Goal: Find specific page/section: Find specific page/section

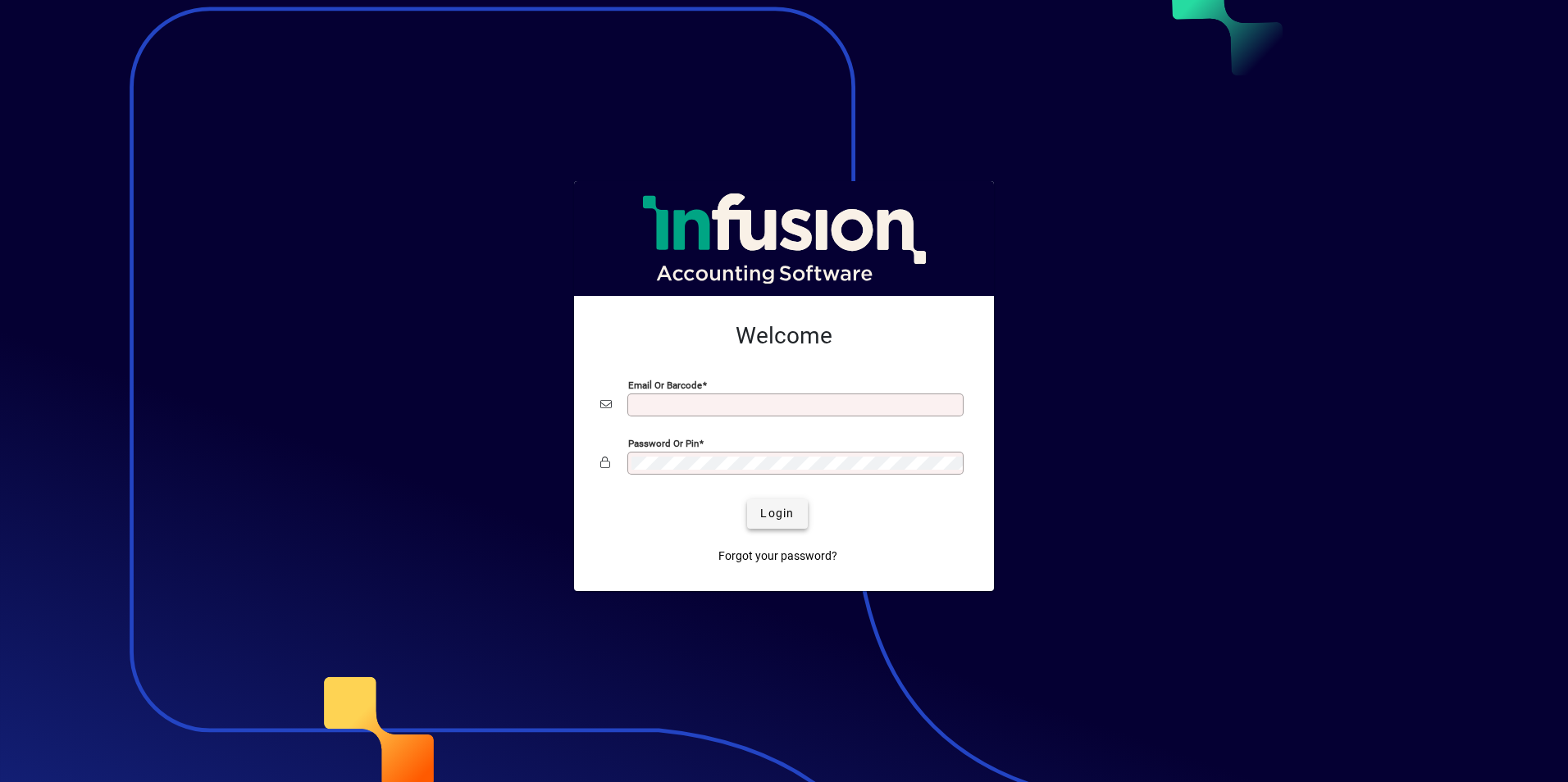
type input "**********"
click at [806, 510] on span "submit" at bounding box center [777, 514] width 60 height 39
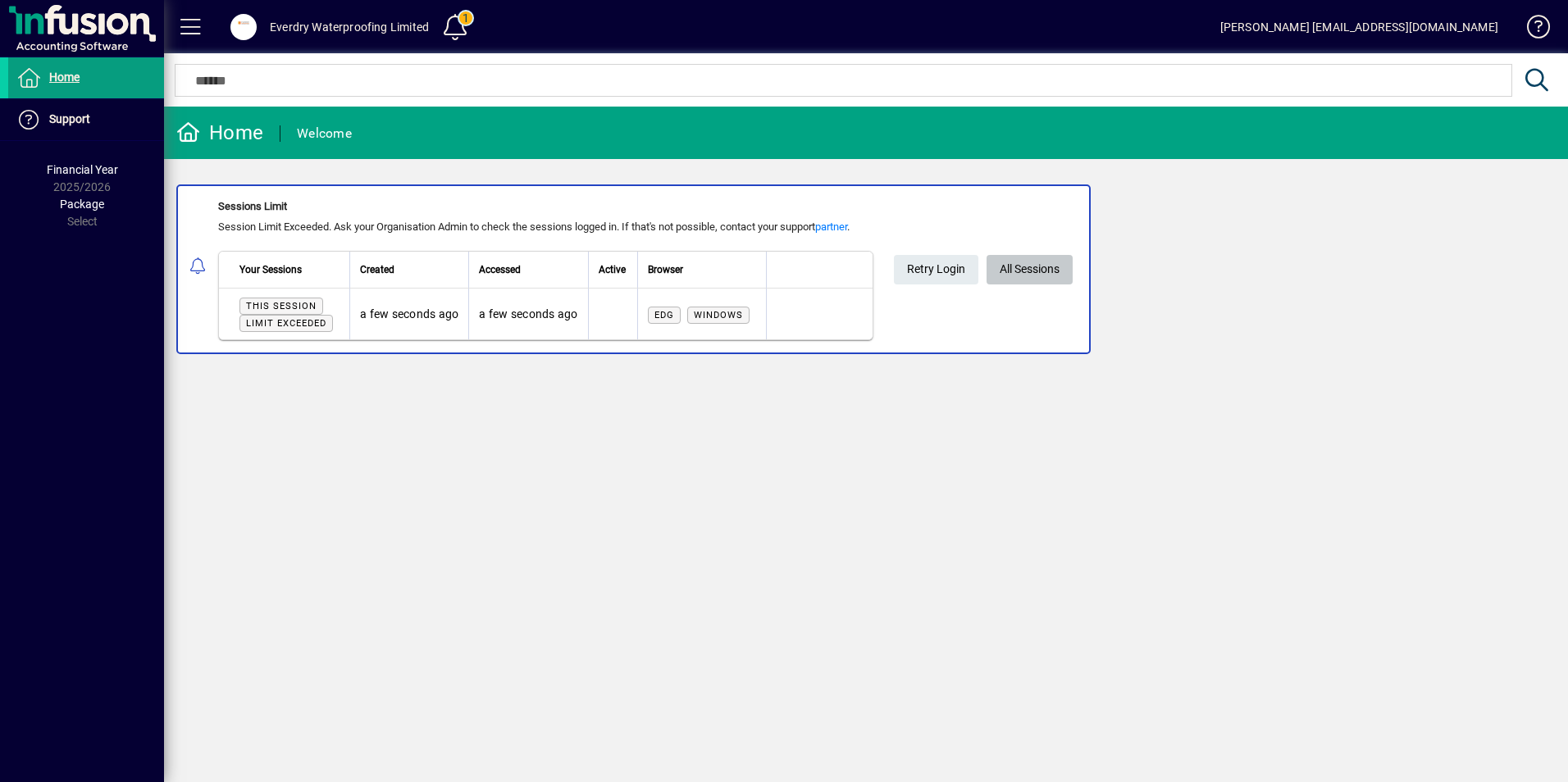
click at [1027, 271] on span "All Sessions" at bounding box center [1029, 269] width 60 height 27
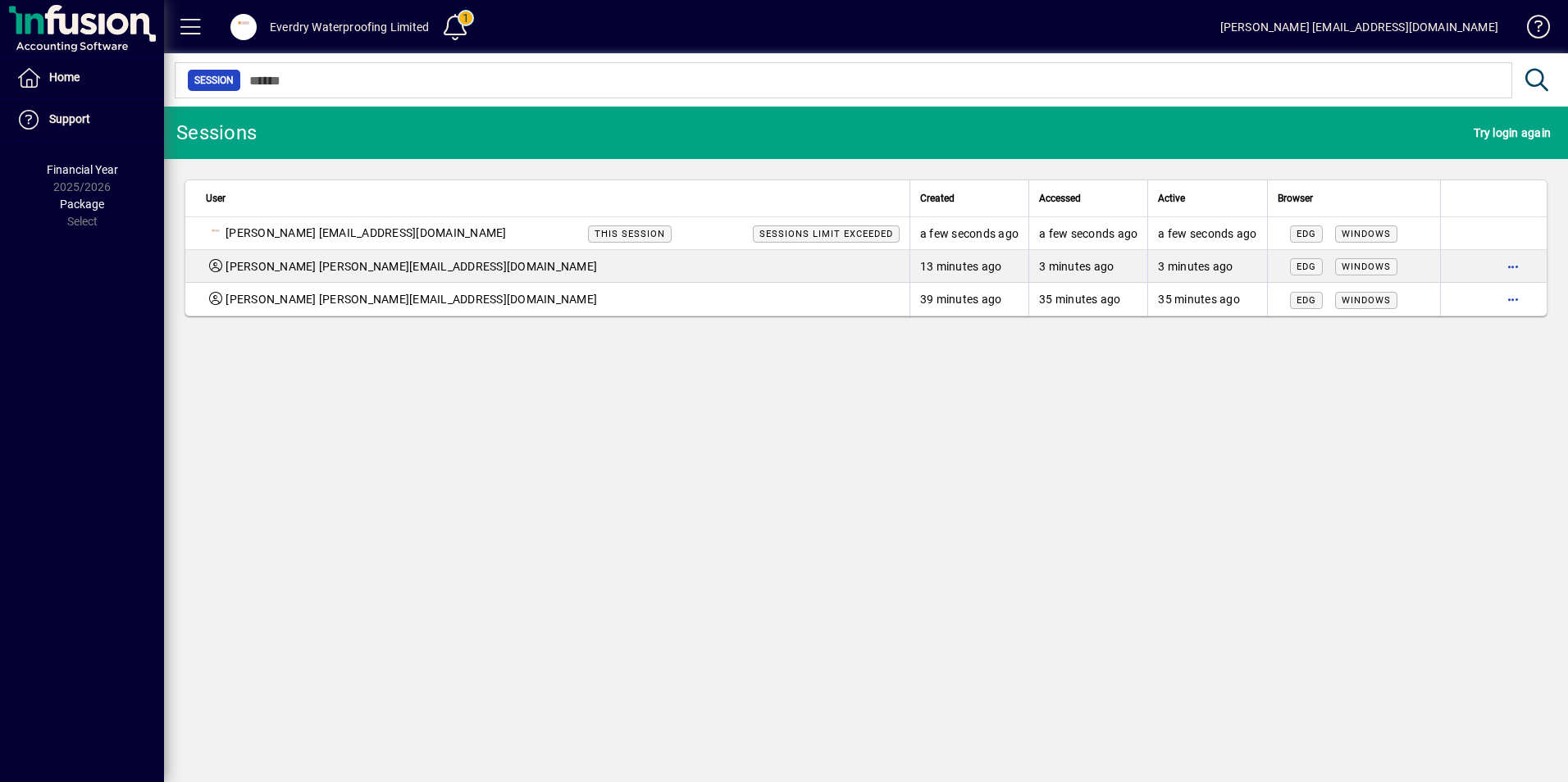
click at [318, 26] on div "Everdry Waterproofing Limited" at bounding box center [350, 27] width 159 height 27
click at [1512, 261] on span "button" at bounding box center [1513, 266] width 39 height 39
click at [1526, 404] on div at bounding box center [784, 391] width 1568 height 782
click at [1527, 314] on span "button" at bounding box center [1513, 299] width 39 height 39
click at [1480, 333] on span "Logout" at bounding box center [1444, 333] width 137 height 19
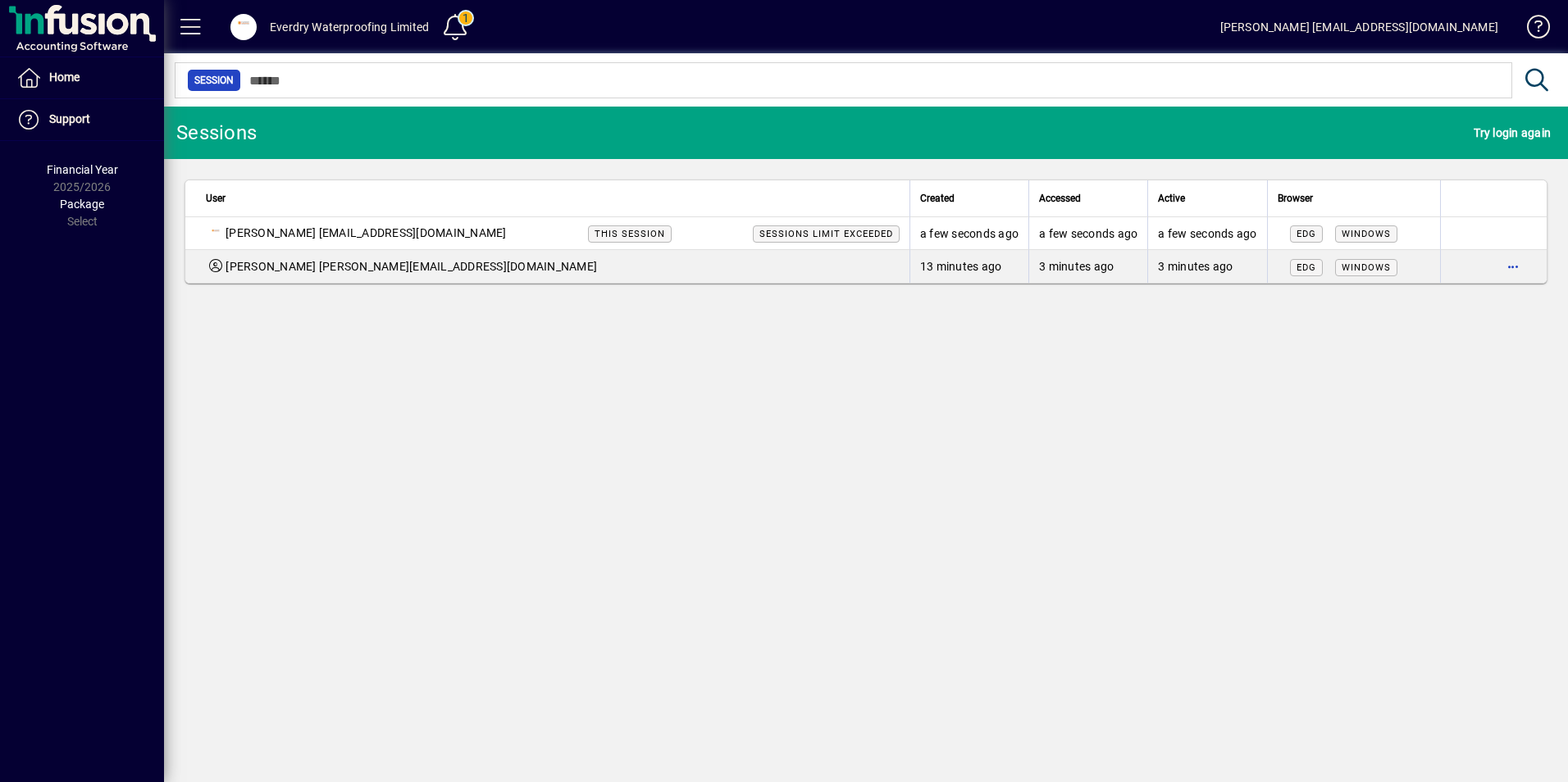
click at [295, 35] on div "Everdry Waterproofing Limited" at bounding box center [350, 27] width 159 height 27
click at [263, 27] on span at bounding box center [243, 27] width 52 height 39
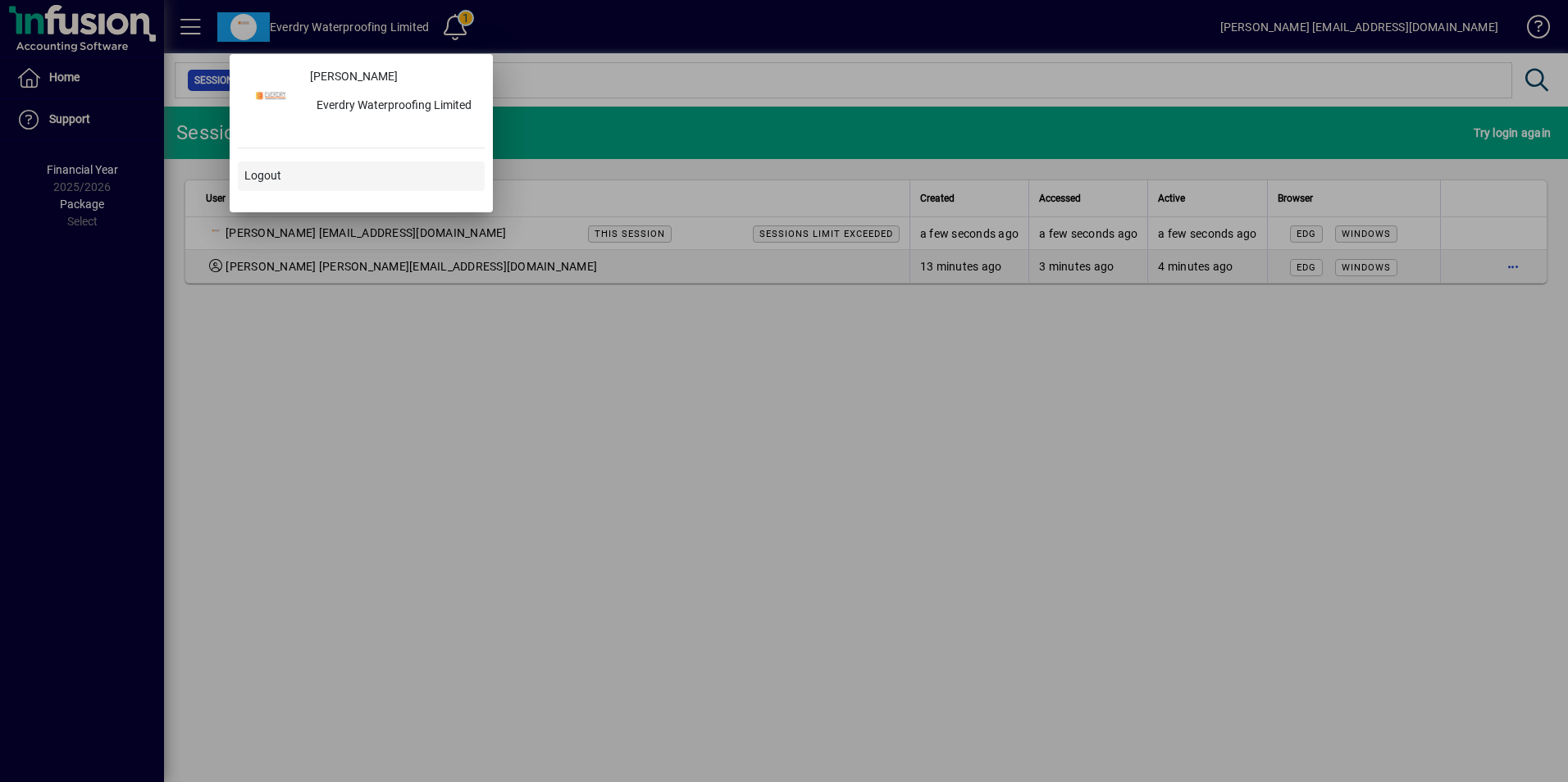
click at [357, 166] on span at bounding box center [362, 176] width 247 height 39
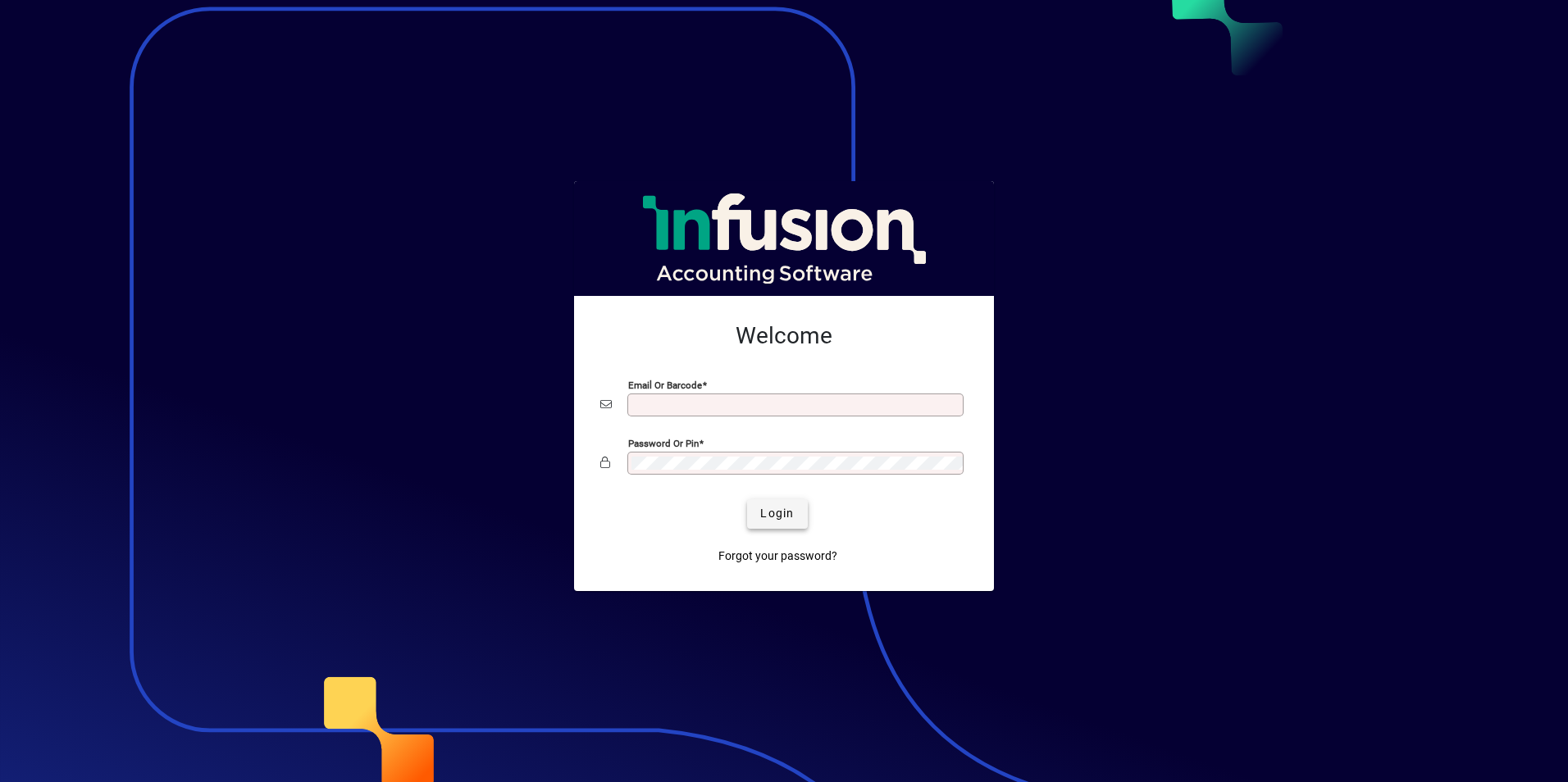
type input "**********"
click at [768, 531] on span "submit" at bounding box center [777, 514] width 60 height 39
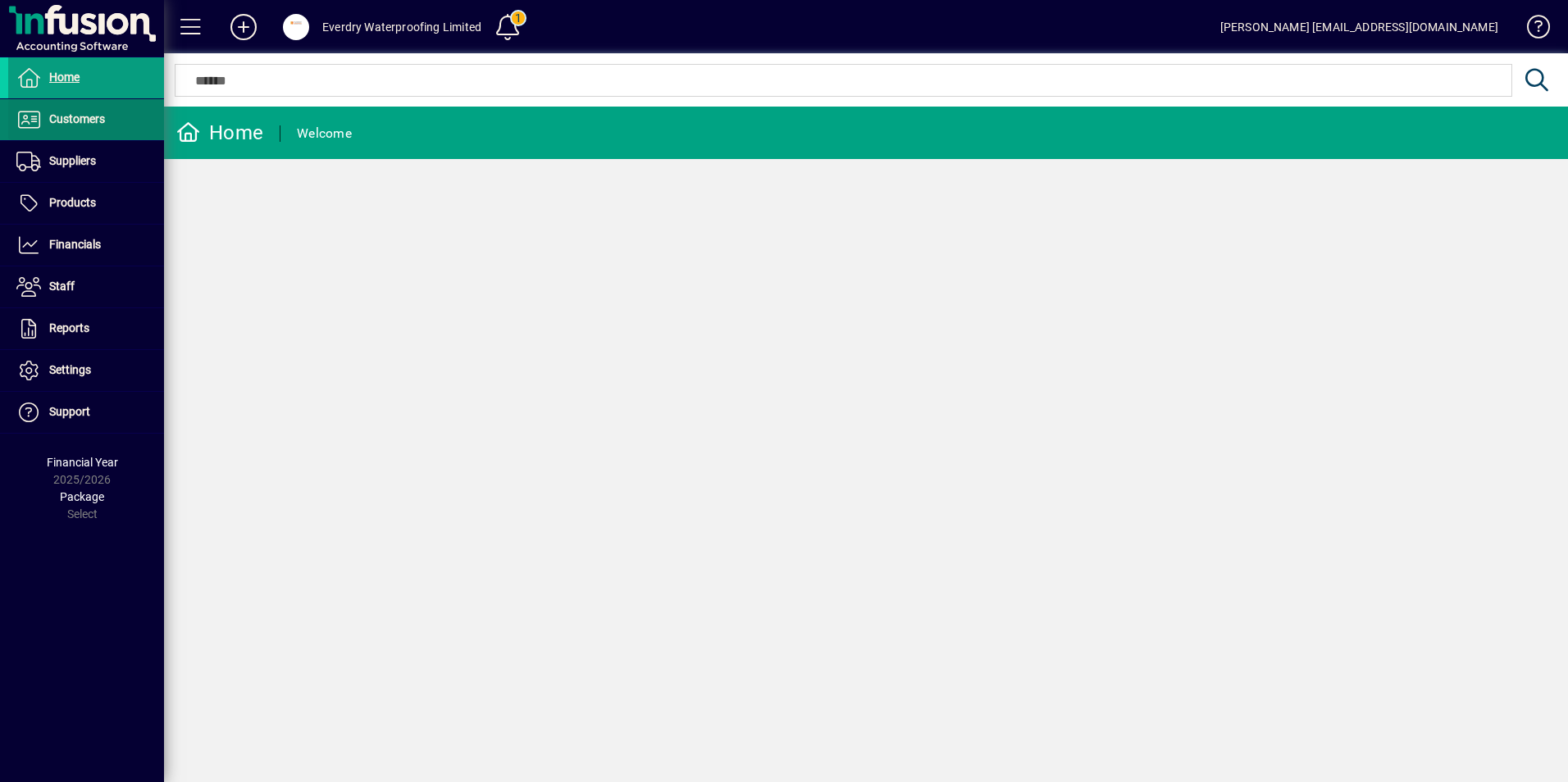
click at [87, 115] on span "Customers" at bounding box center [77, 119] width 56 height 13
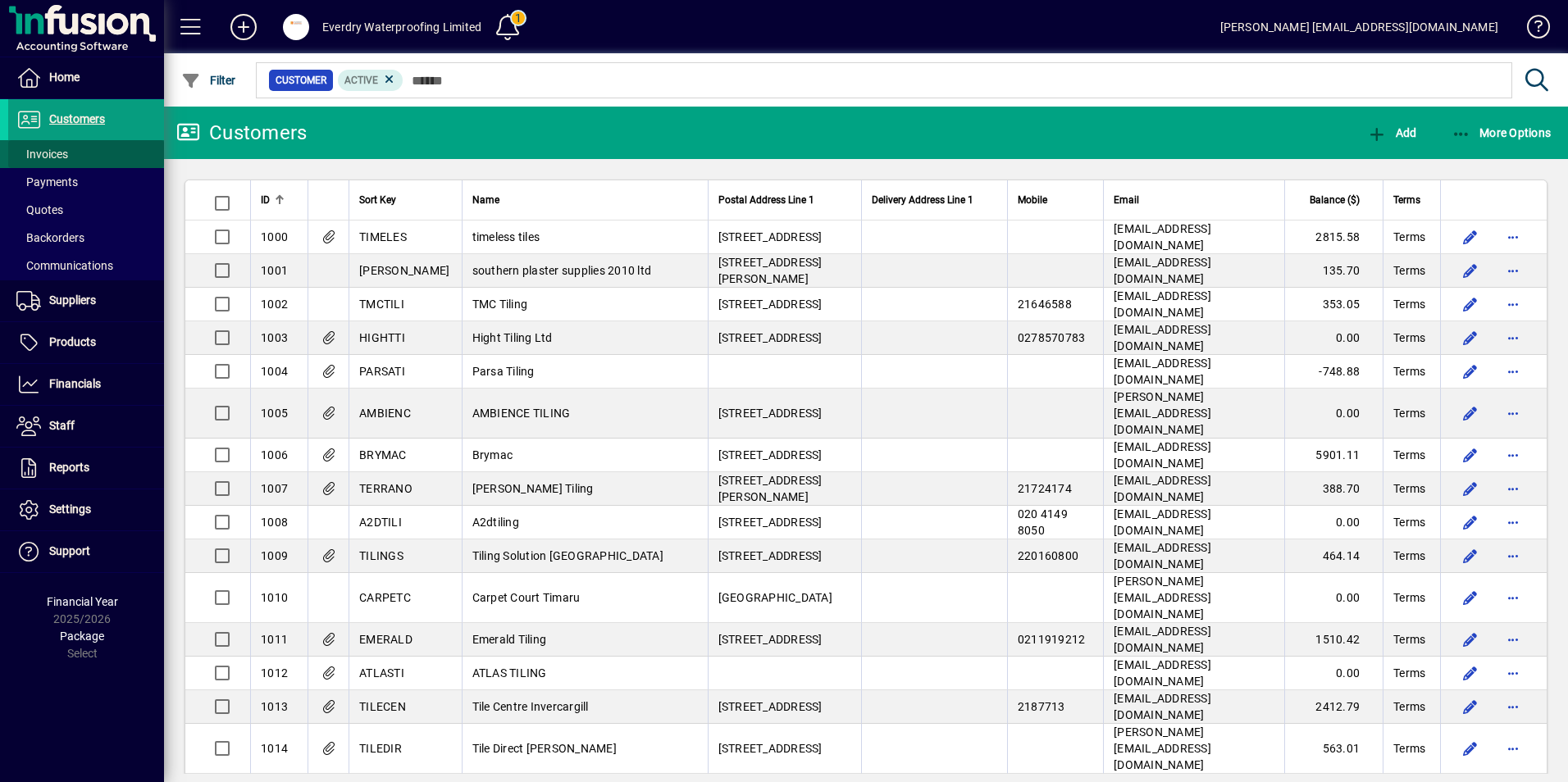
click at [90, 152] on span at bounding box center [86, 154] width 156 height 39
